Goal: Use online tool/utility: Utilize a website feature to perform a specific function

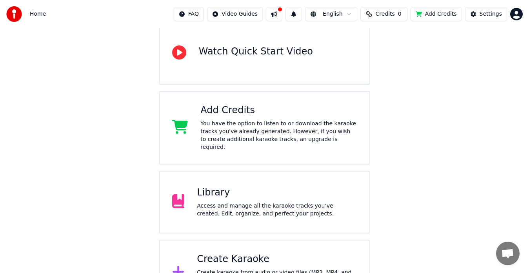
scroll to position [103, 0]
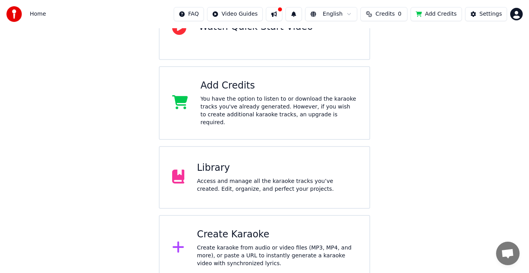
click at [243, 244] on div "Create karaoke from audio or video files (MP3, MP4, and more), or paste a URL t…" at bounding box center [277, 256] width 160 height 24
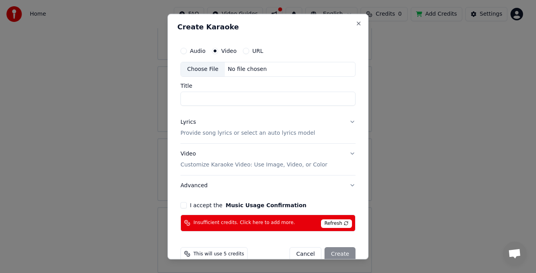
click at [340, 225] on span "Refresh" at bounding box center [336, 224] width 31 height 9
click at [301, 254] on button "Cancel" at bounding box center [305, 254] width 32 height 14
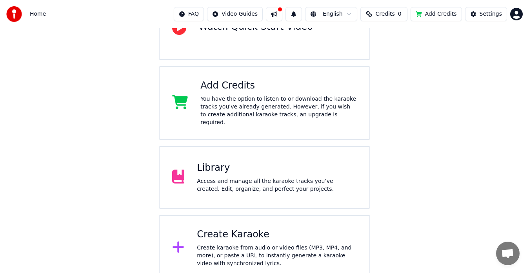
click at [234, 178] on div "Access and manage all the karaoke tracks you’ve created. Edit, organize, and pe…" at bounding box center [277, 186] width 160 height 16
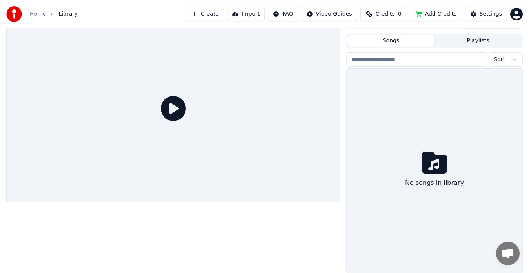
scroll to position [13, 0]
